Goal: Task Accomplishment & Management: Complete application form

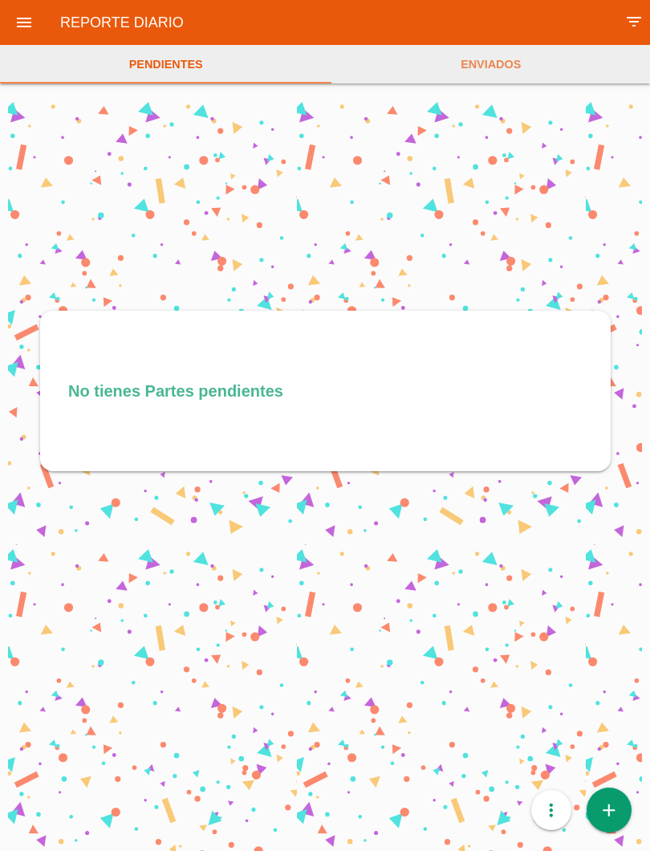
click at [615, 821] on icon "add" at bounding box center [609, 810] width 21 height 45
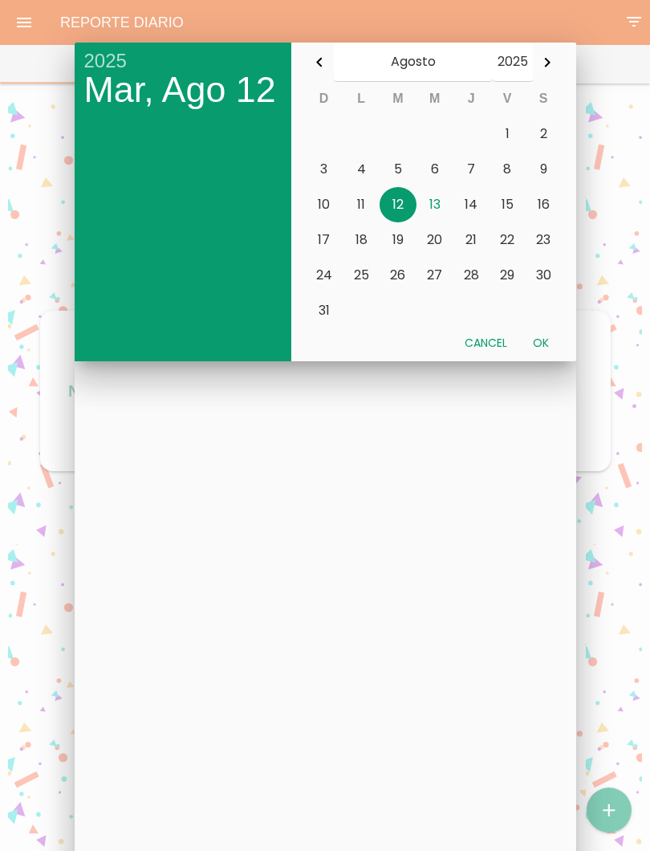
click at [431, 202] on button "13" at bounding box center [435, 204] width 37 height 35
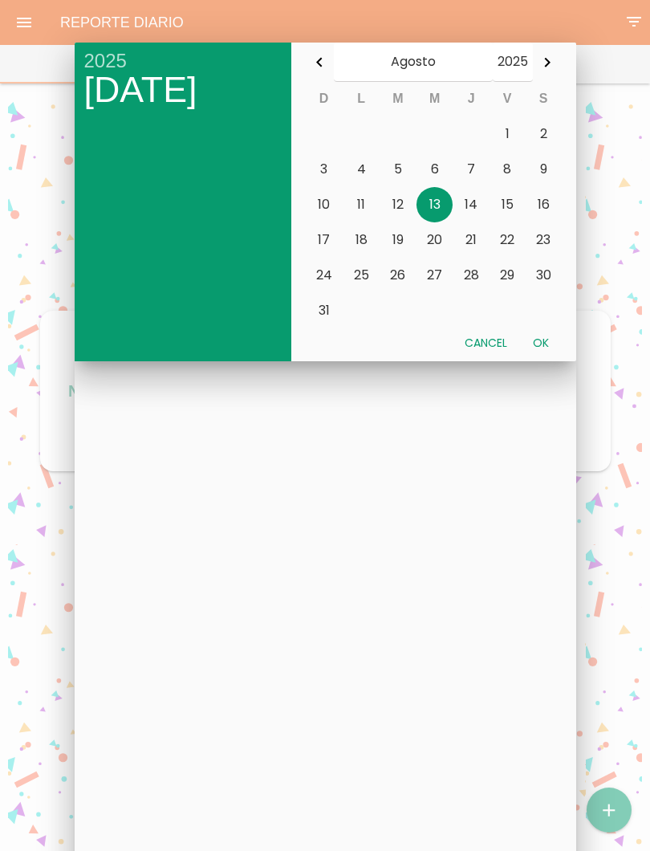
click at [549, 345] on button "Ok" at bounding box center [541, 342] width 42 height 29
type input "[DATE]"
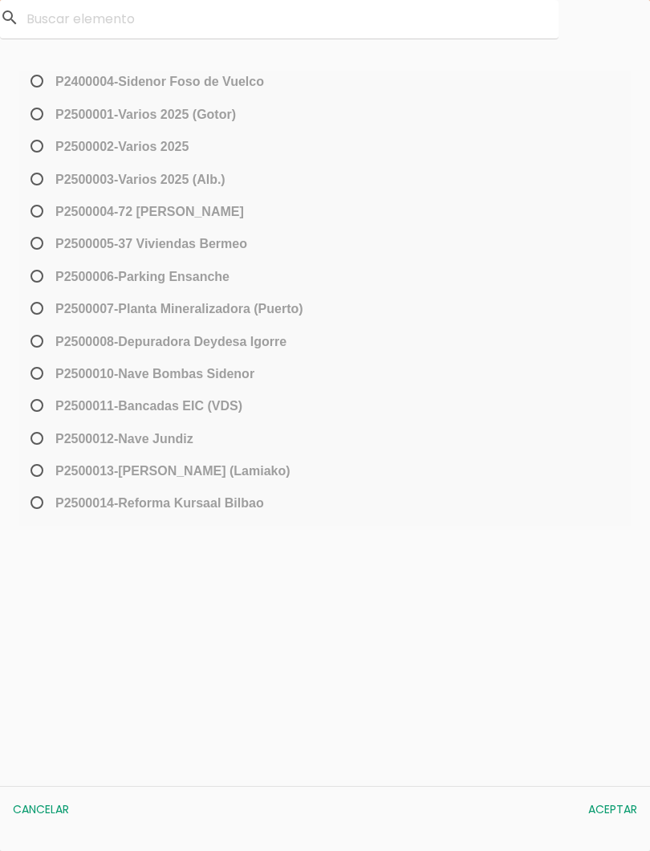
click at [39, 474] on span "P2500013-[PERSON_NAME] (Lamiako)" at bounding box center [158, 471] width 263 height 20
click at [38, 474] on input "P2500013-[PERSON_NAME] (Lamiako)" at bounding box center [32, 477] width 10 height 26
radio input "true"
click at [621, 817] on button "Aceptar" at bounding box center [613, 809] width 65 height 29
select select "96"
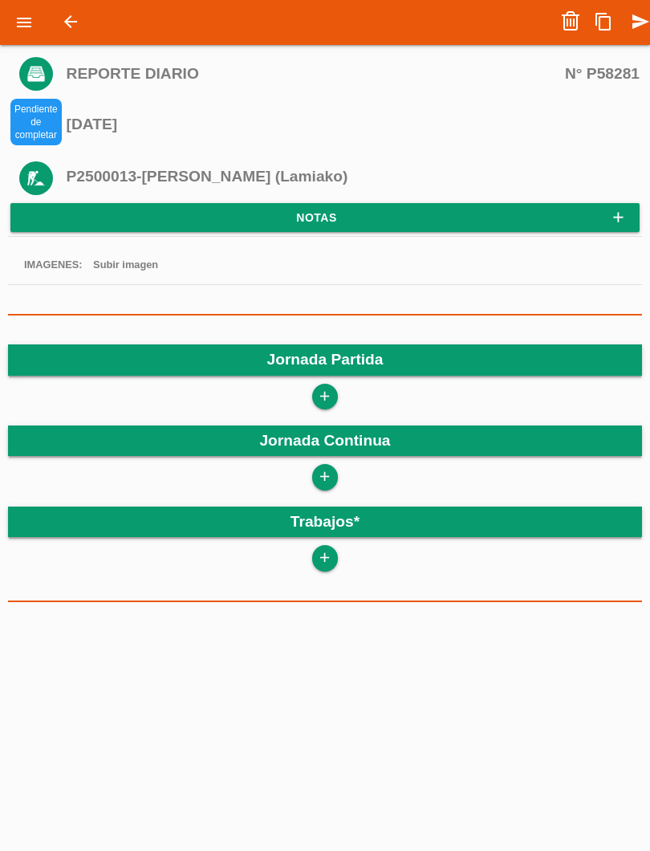
click at [330, 394] on icon "add" at bounding box center [324, 397] width 15 height 26
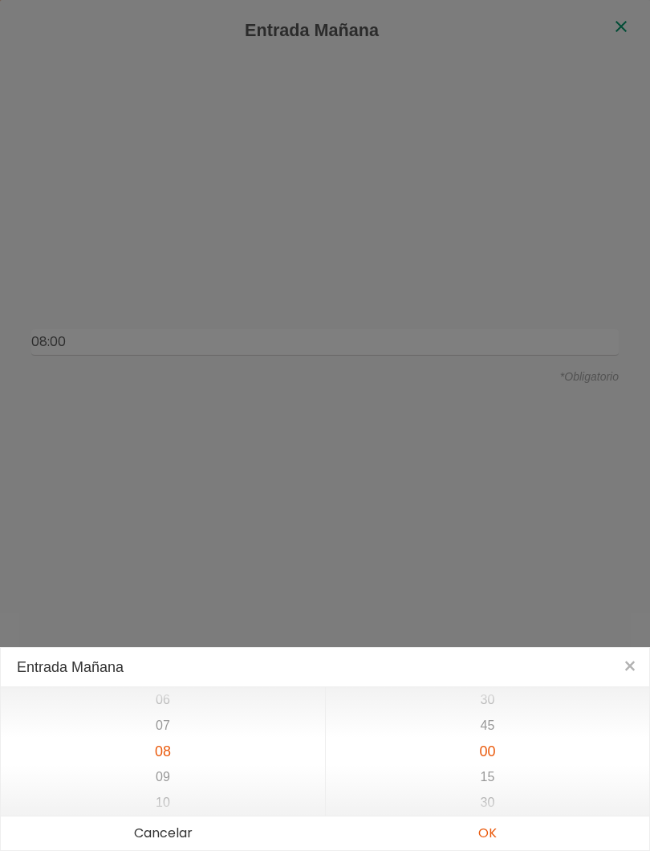
click at [498, 823] on button "OK" at bounding box center [487, 834] width 324 height 34
click at [495, 839] on button "OK" at bounding box center [487, 834] width 324 height 34
click at [494, 836] on button "OK" at bounding box center [487, 834] width 324 height 34
click at [494, 838] on button "OK" at bounding box center [487, 834] width 324 height 34
type input "08:00"
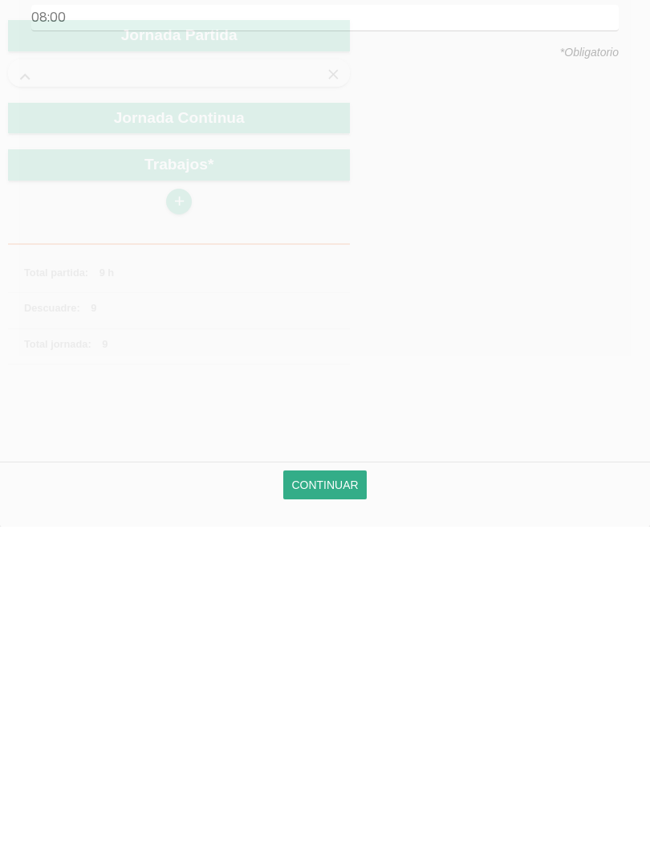
scroll to position [277, 0]
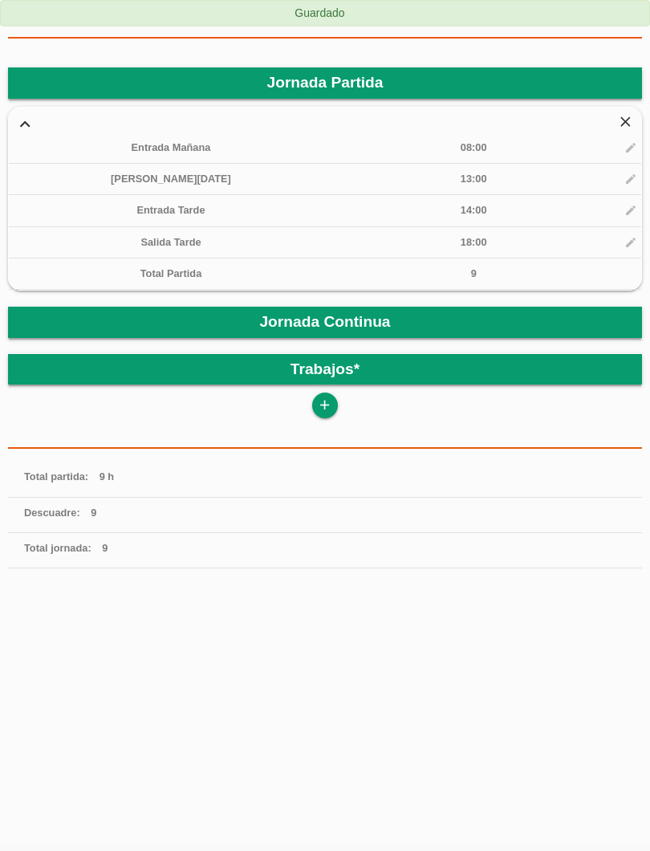
click at [319, 412] on icon "add" at bounding box center [324, 406] width 15 height 26
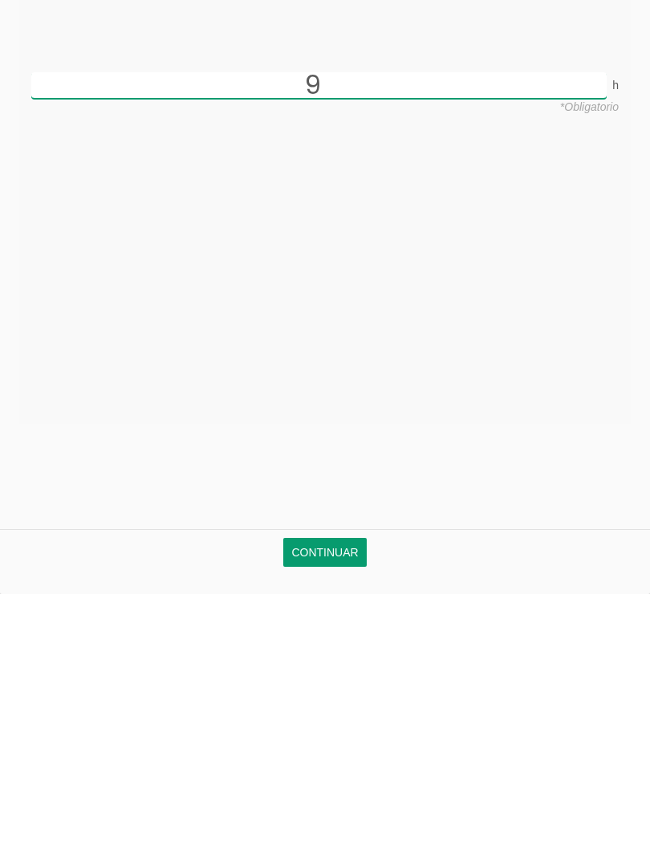
scroll to position [167, 0]
type input "9"
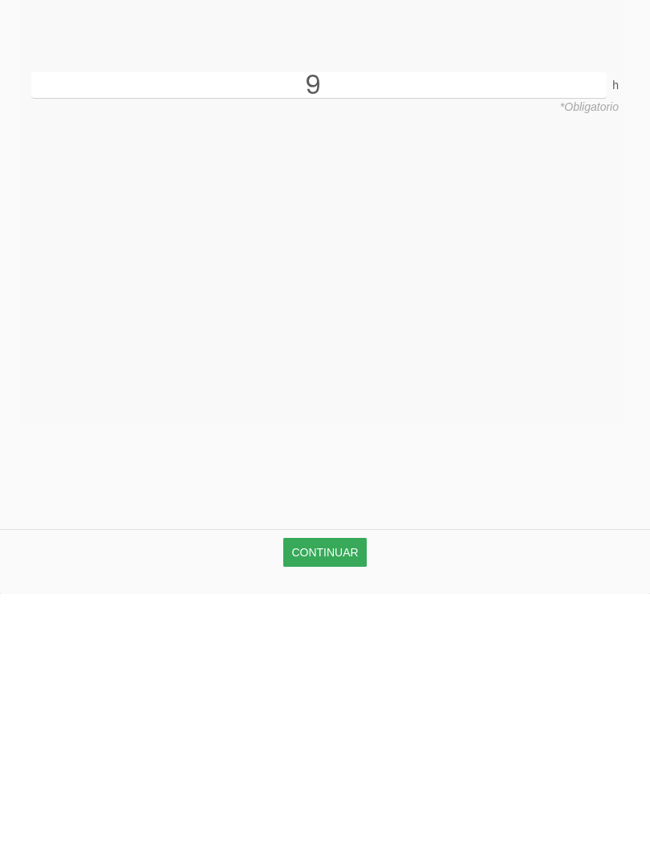
click at [349, 795] on link "Continuar" at bounding box center [324, 809] width 83 height 29
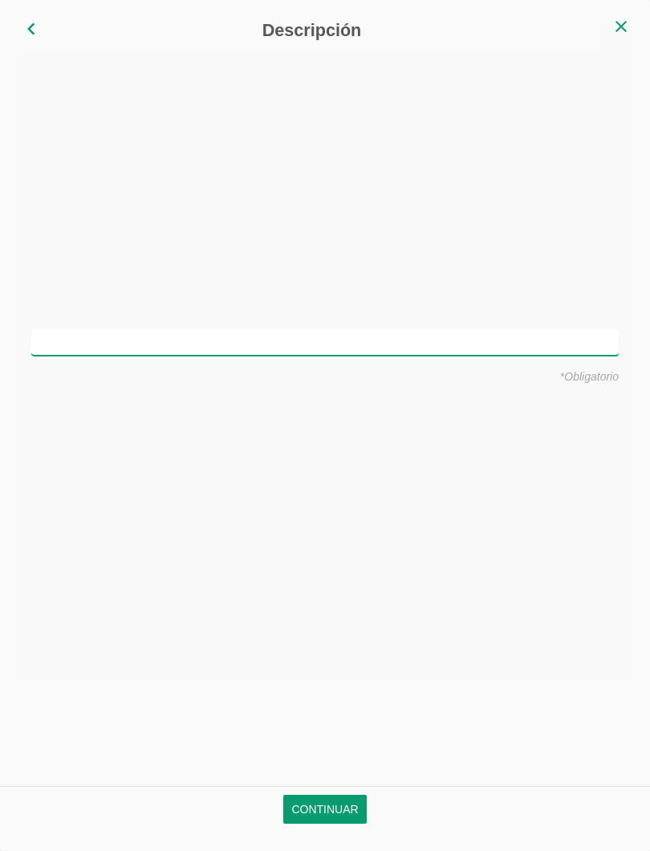
scroll to position [0, 0]
click at [456, 336] on input "text" at bounding box center [325, 342] width 588 height 27
type input "Montar hierro en vigas y encepados"
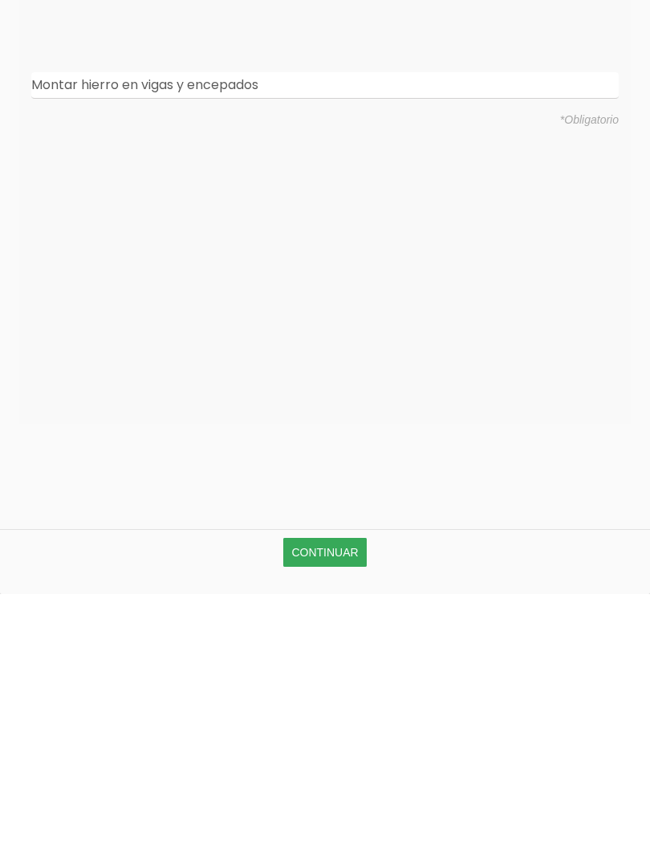
click at [351, 795] on link "Continuar" at bounding box center [324, 809] width 83 height 29
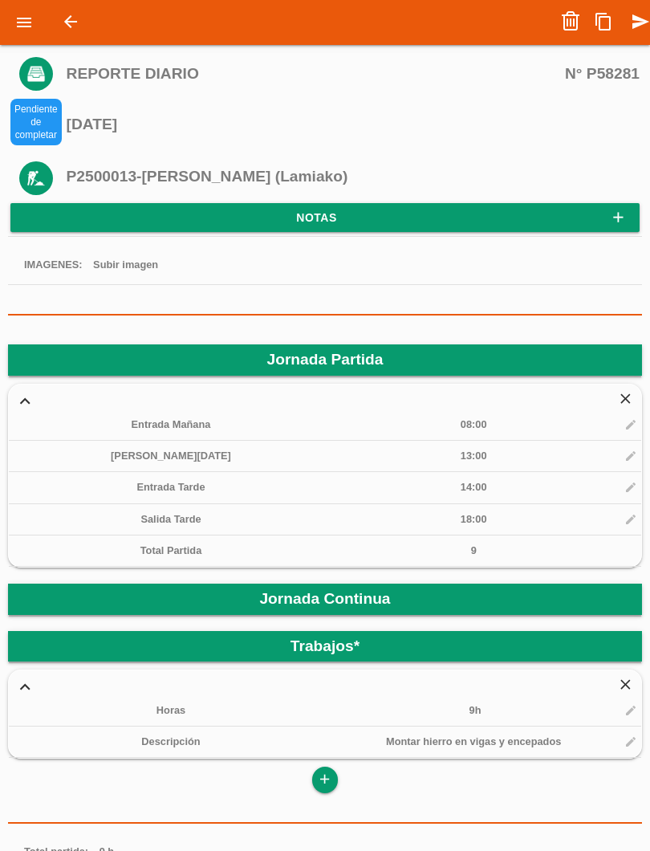
click at [642, 29] on icon "send" at bounding box center [640, 22] width 19 height 32
